Goal: Browse casually

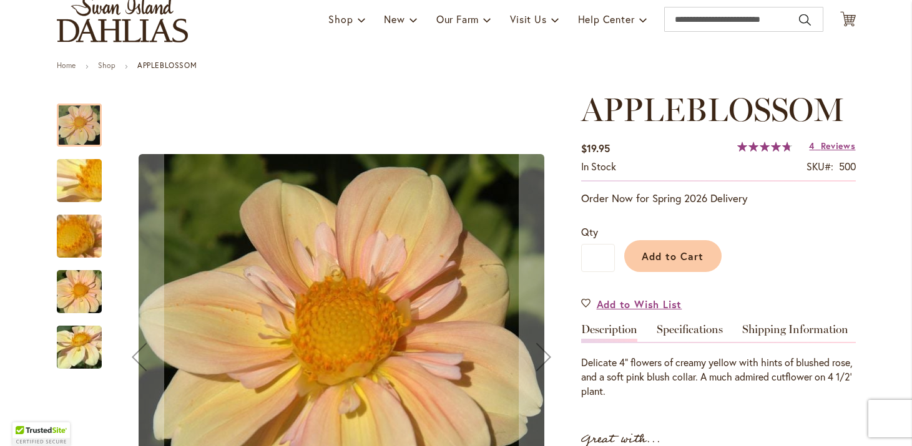
scroll to position [112, 0]
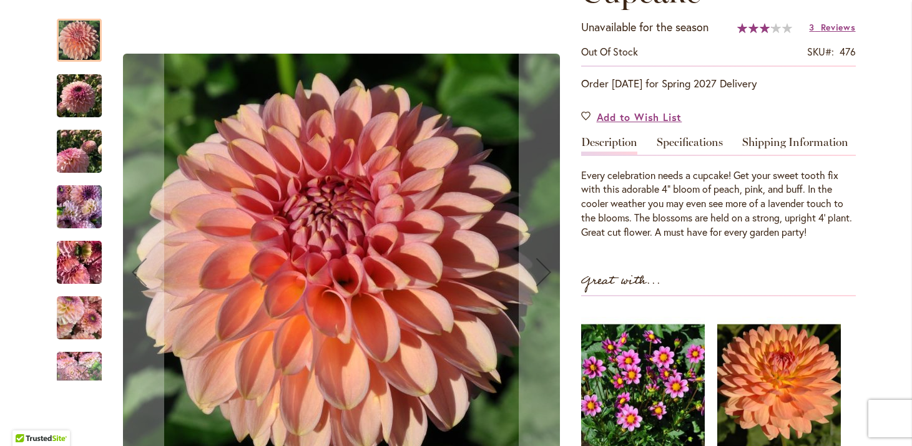
scroll to position [213, 0]
